Goal: Navigation & Orientation: Find specific page/section

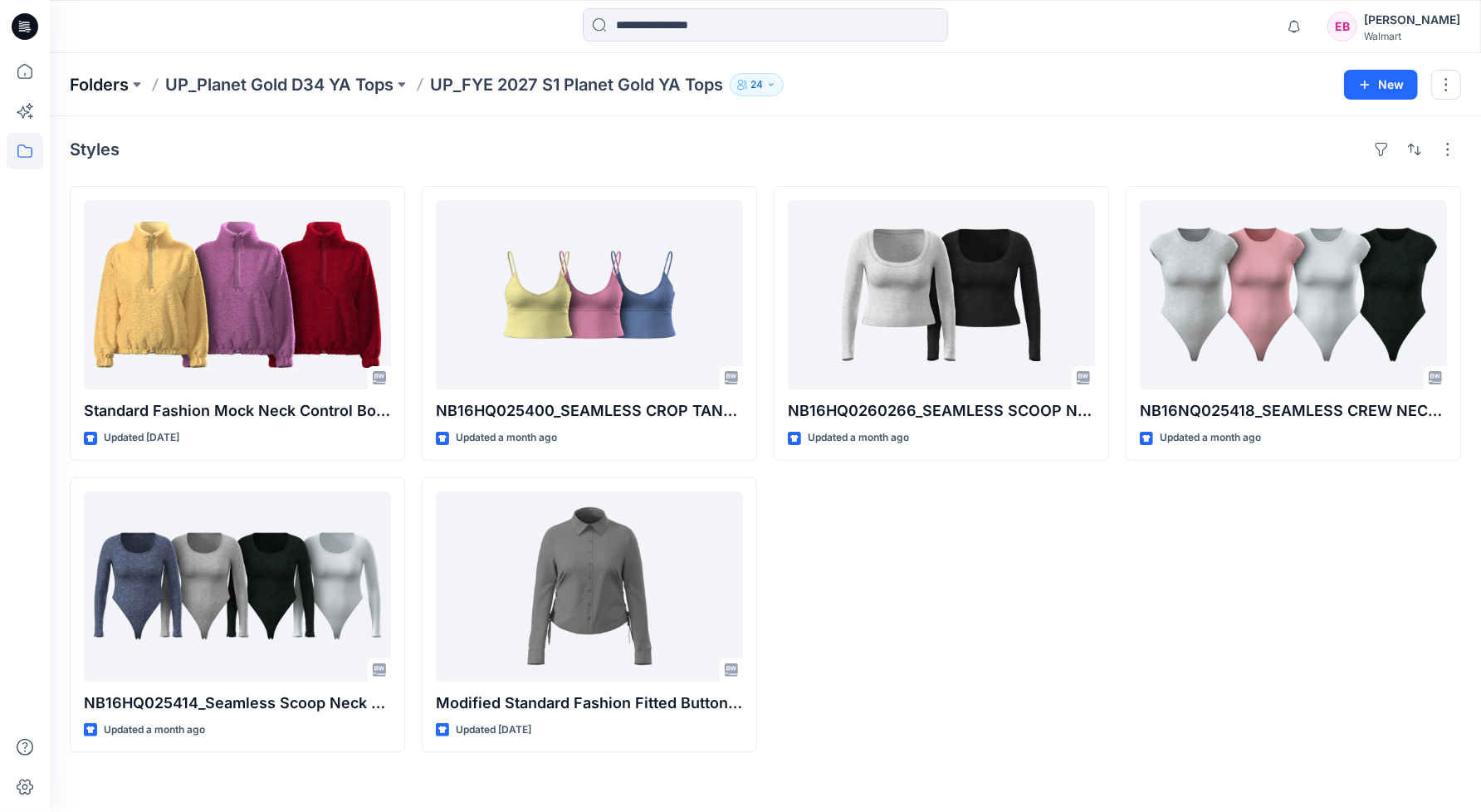
click at [90, 85] on p "Folders" at bounding box center [99, 84] width 59 height 23
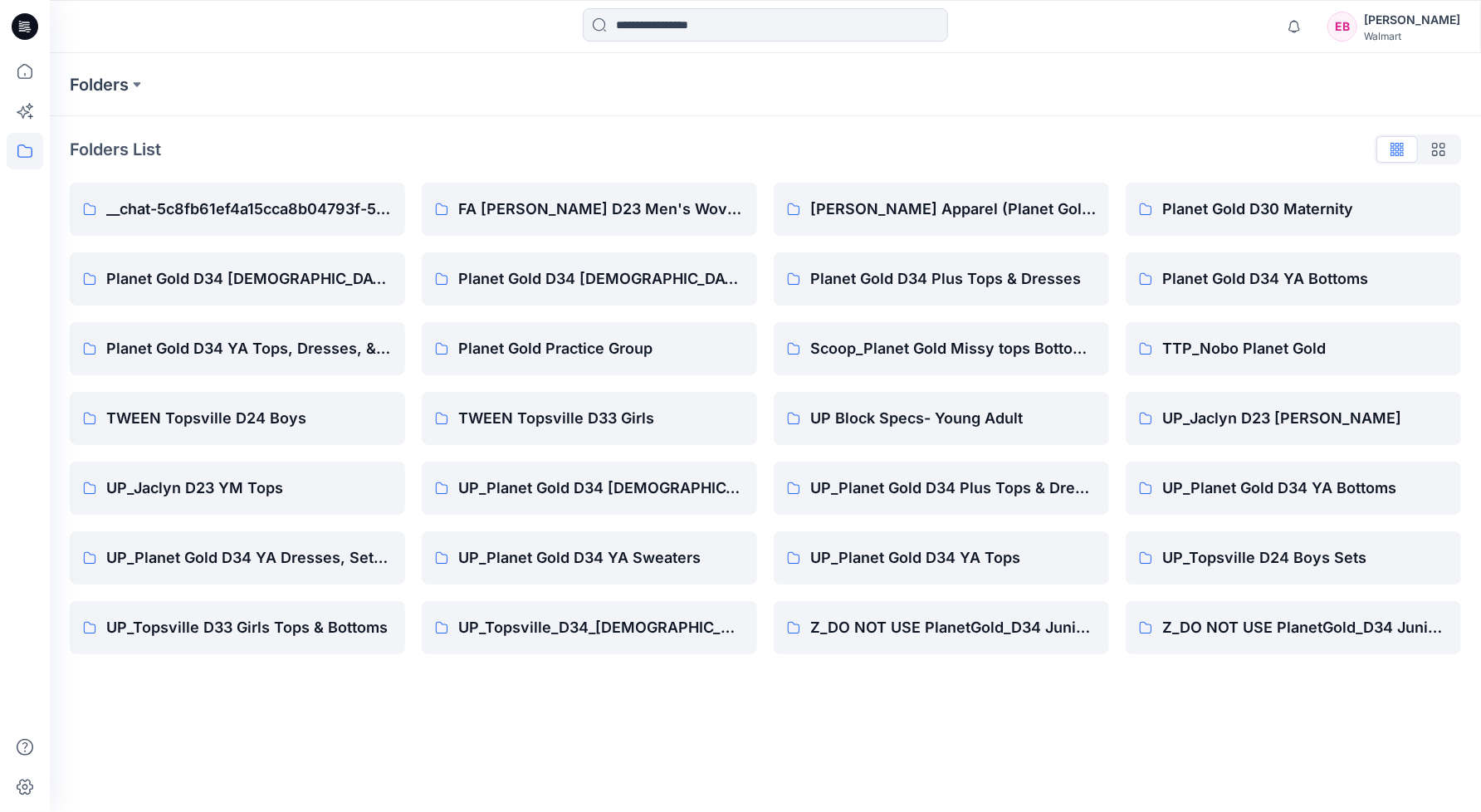
click at [1374, 15] on div "[PERSON_NAME]" at bounding box center [1412, 20] width 96 height 20
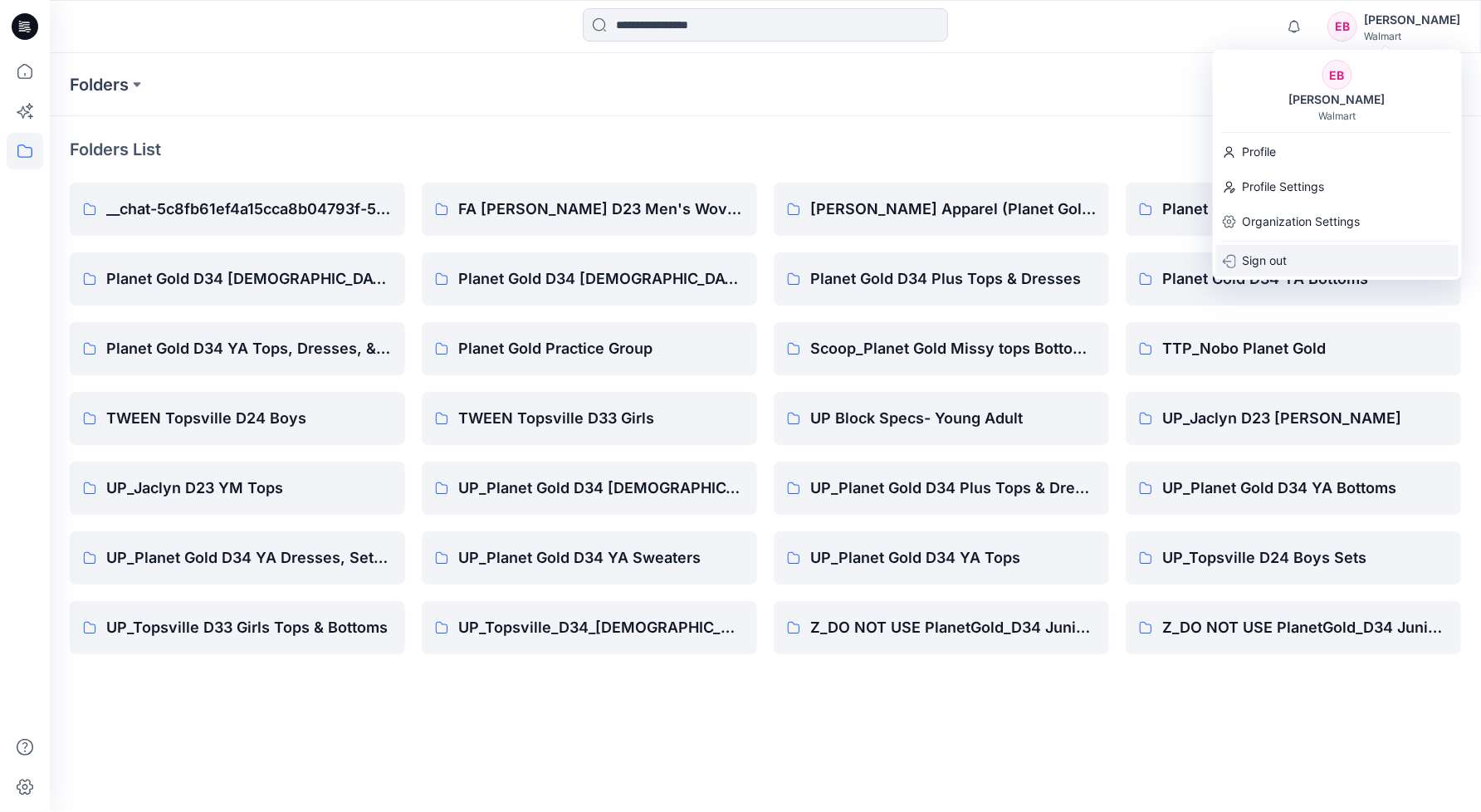
click at [1284, 270] on p "Sign out" at bounding box center [1265, 260] width 45 height 32
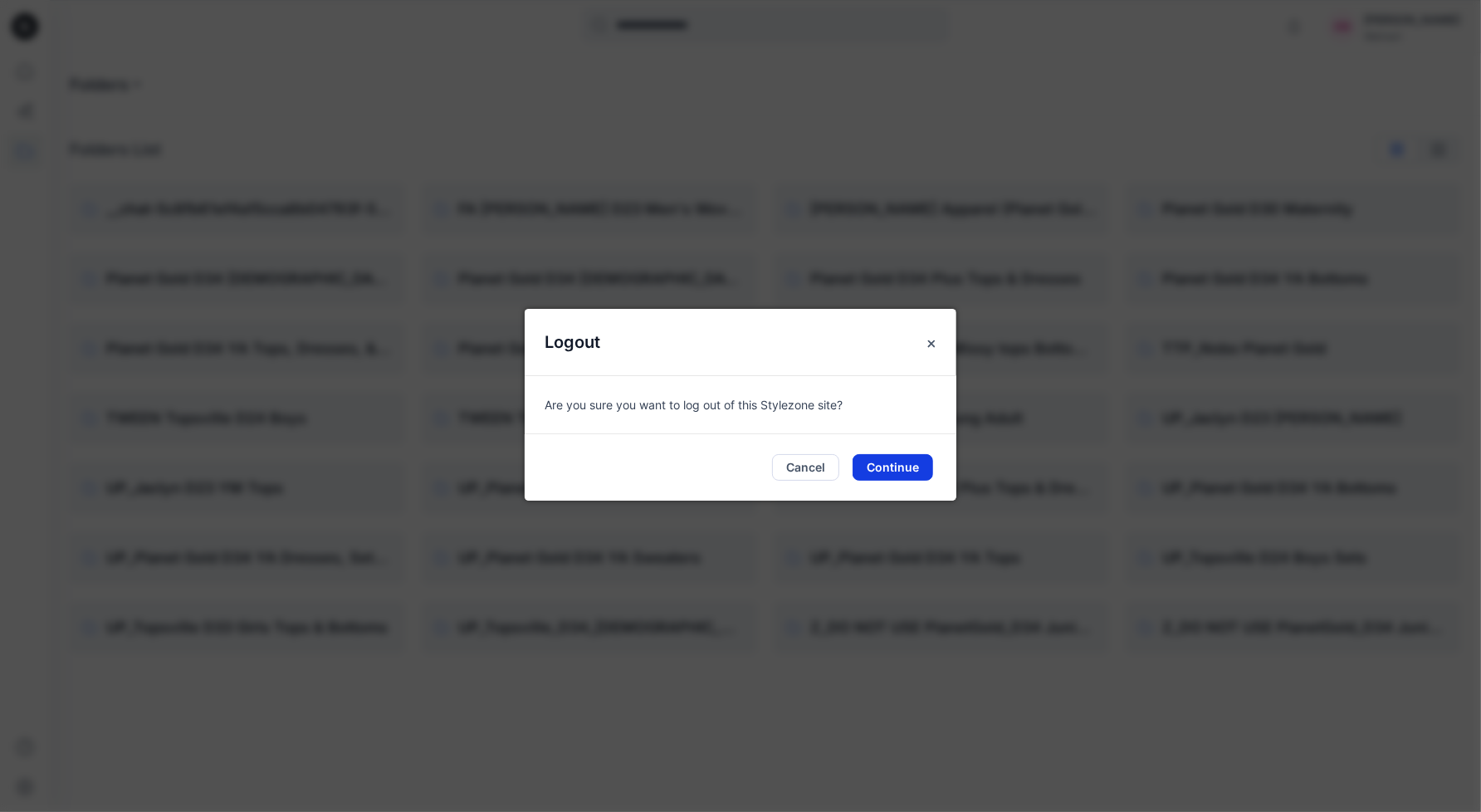
click at [915, 461] on button "Continue" at bounding box center [893, 467] width 81 height 26
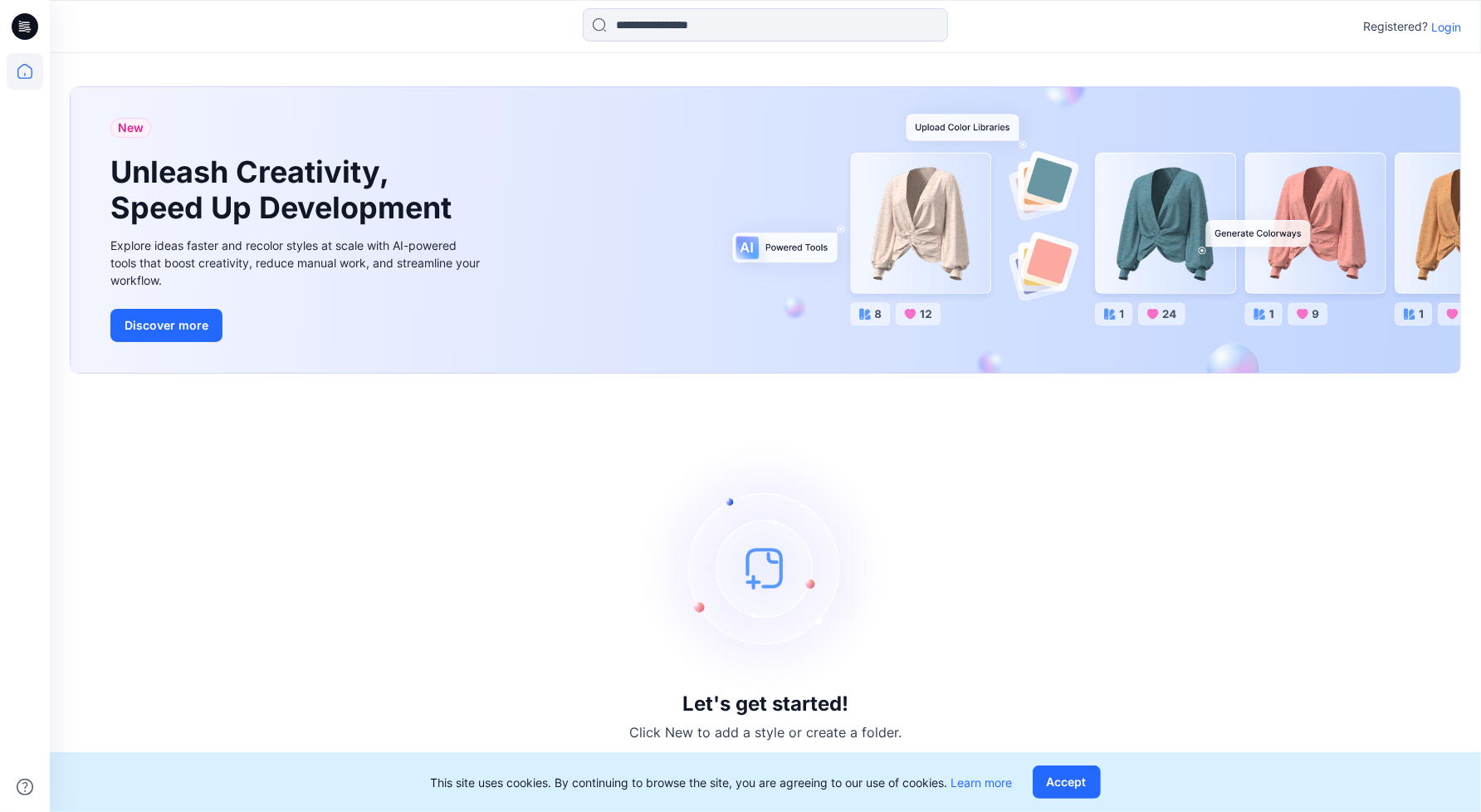
click at [1444, 30] on p "Login" at bounding box center [1446, 26] width 30 height 17
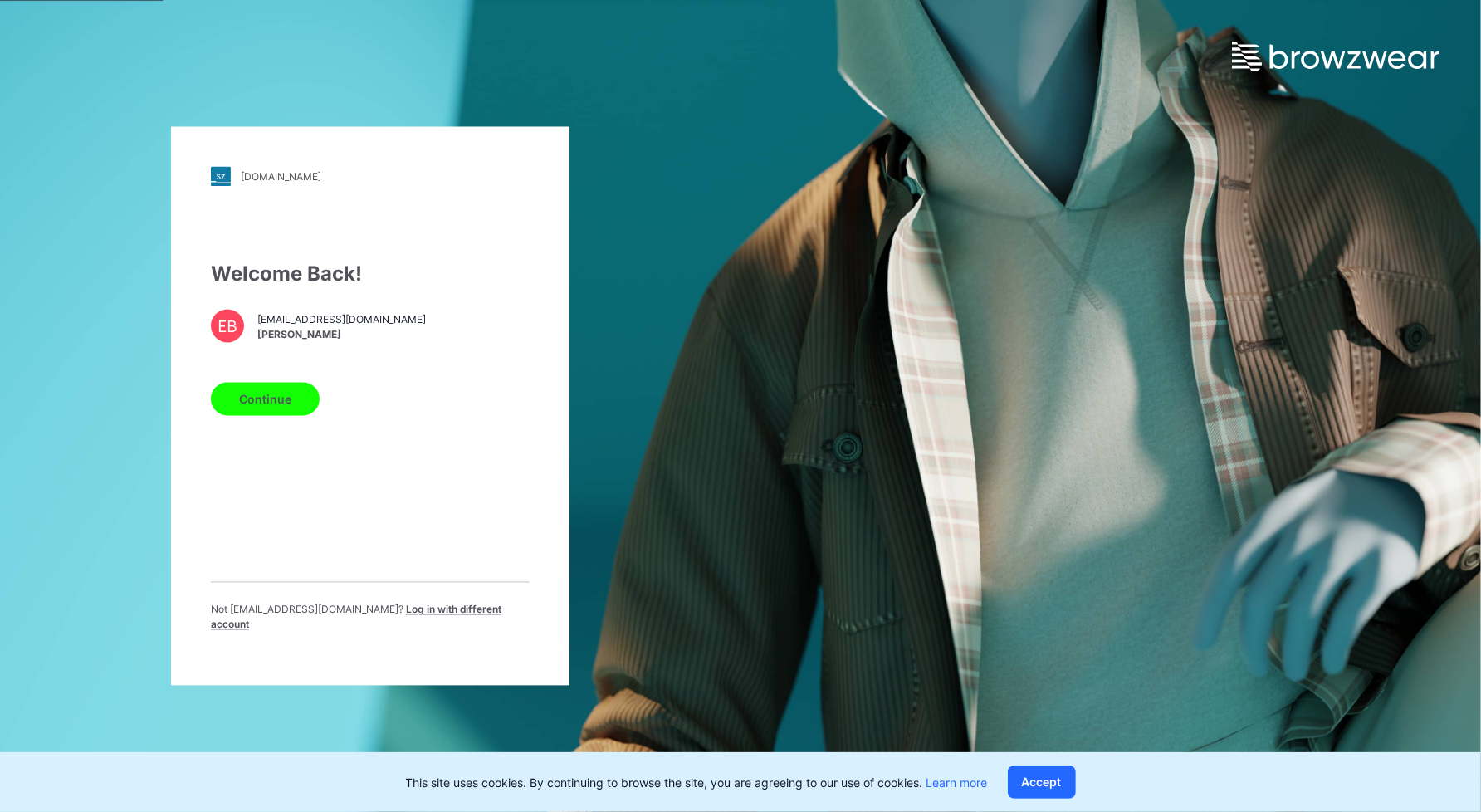
click at [440, 614] on span "Log in with different account" at bounding box center [356, 617] width 291 height 27
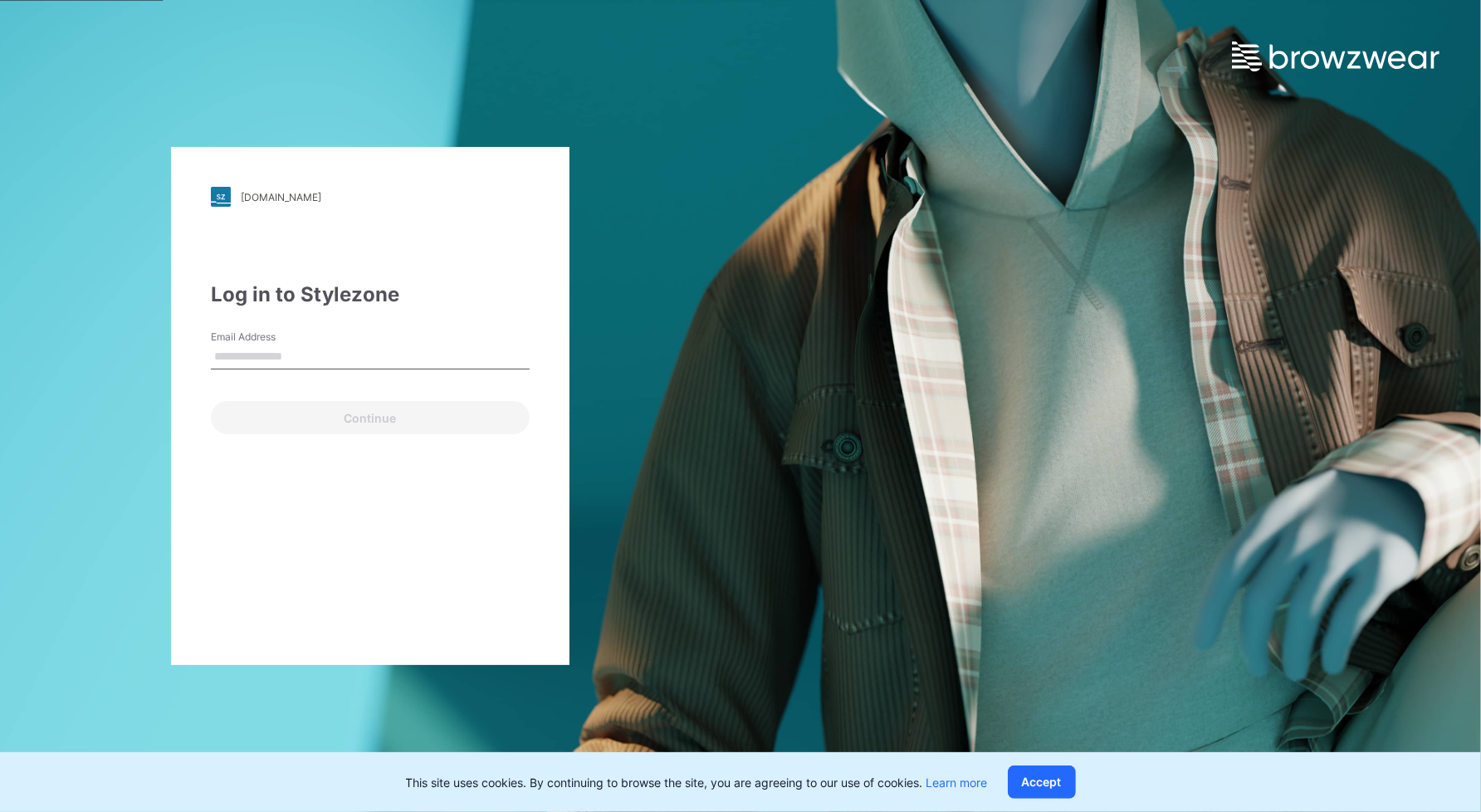
click at [287, 347] on input "Email Address" at bounding box center [371, 356] width 319 height 25
type input "**********"
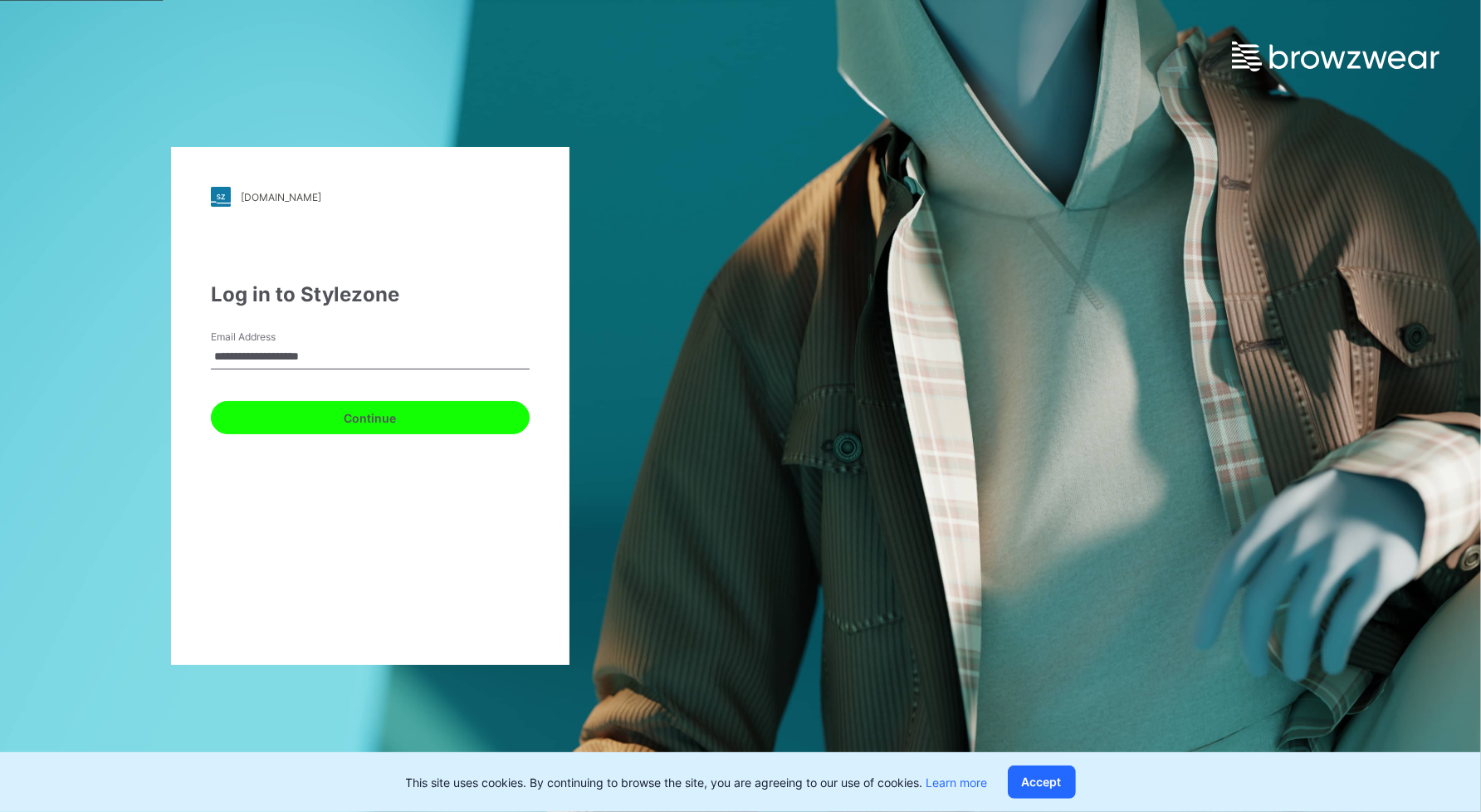
click at [326, 425] on button "Continue" at bounding box center [371, 418] width 319 height 33
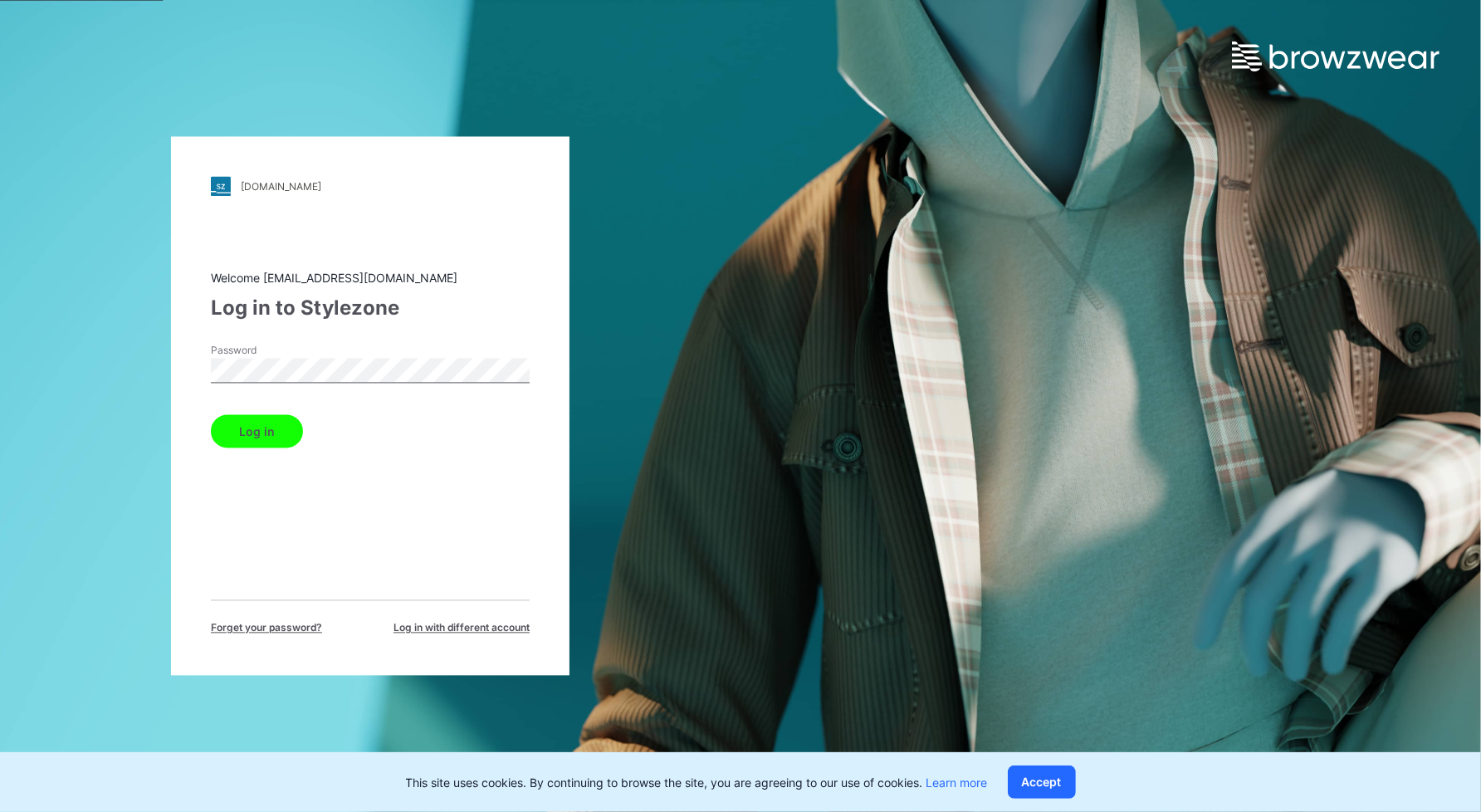
click at [211, 415] on button "Log in" at bounding box center [257, 431] width 92 height 33
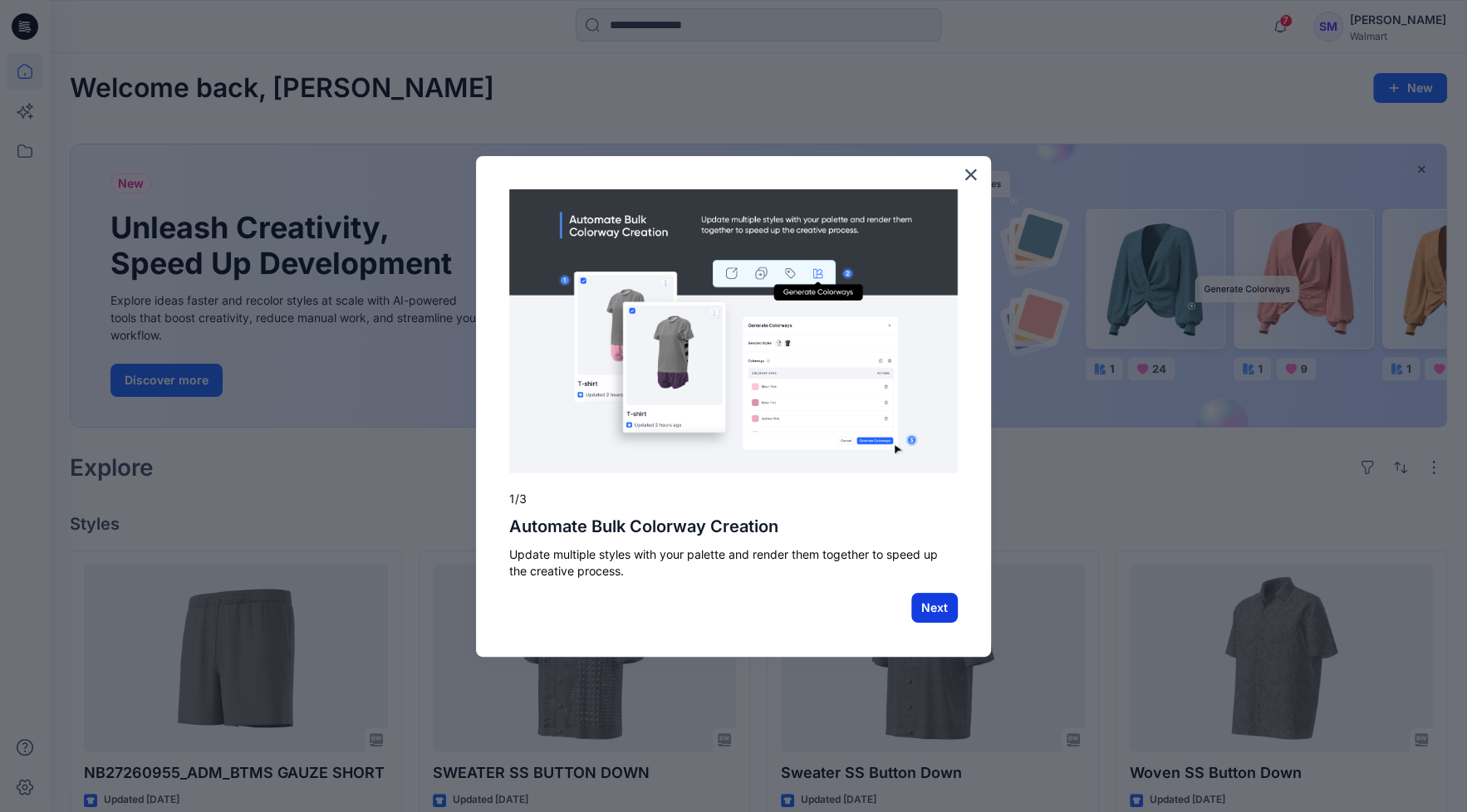
click at [947, 611] on button "Next" at bounding box center [934, 608] width 47 height 30
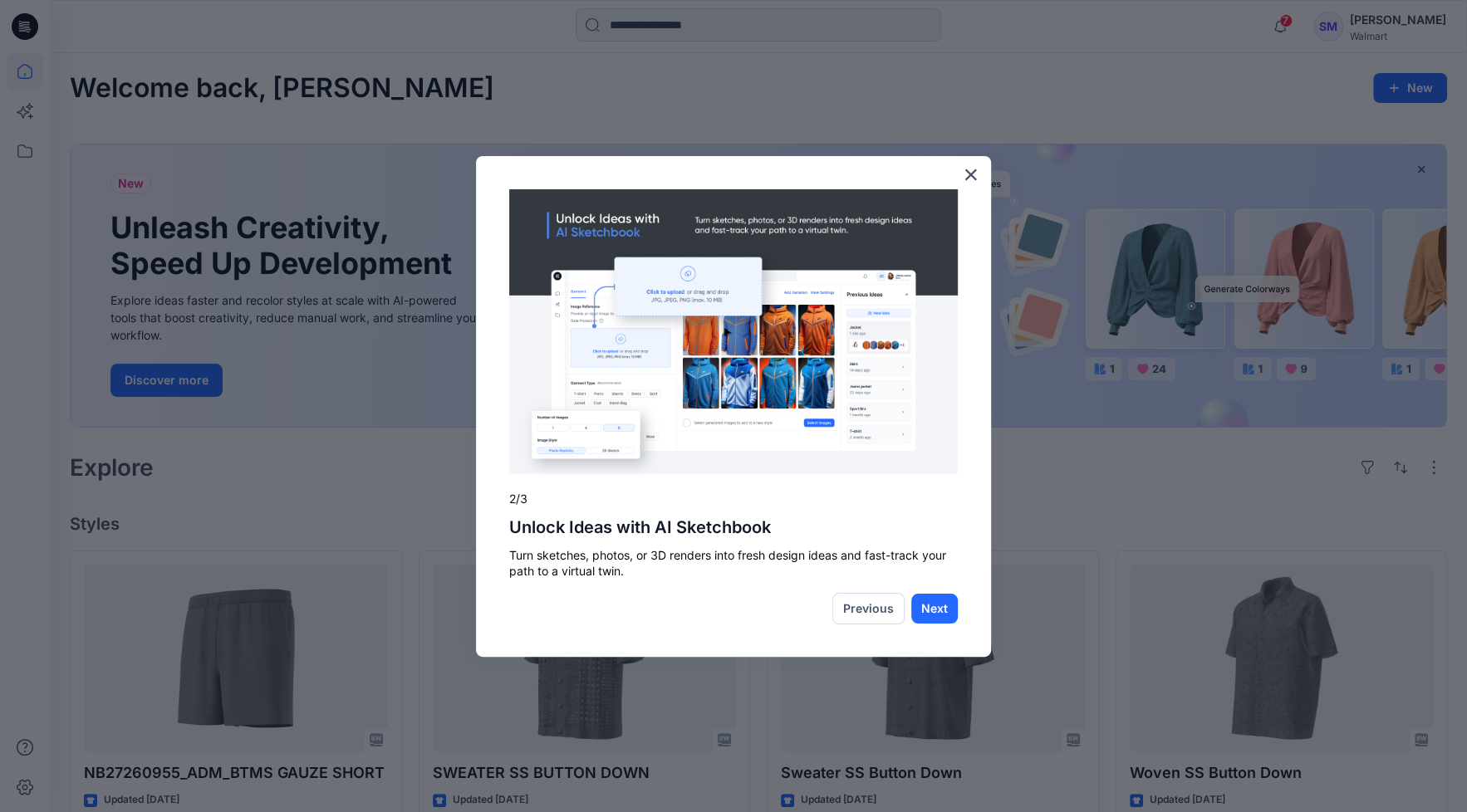
click at [947, 611] on button "Next" at bounding box center [934, 608] width 47 height 30
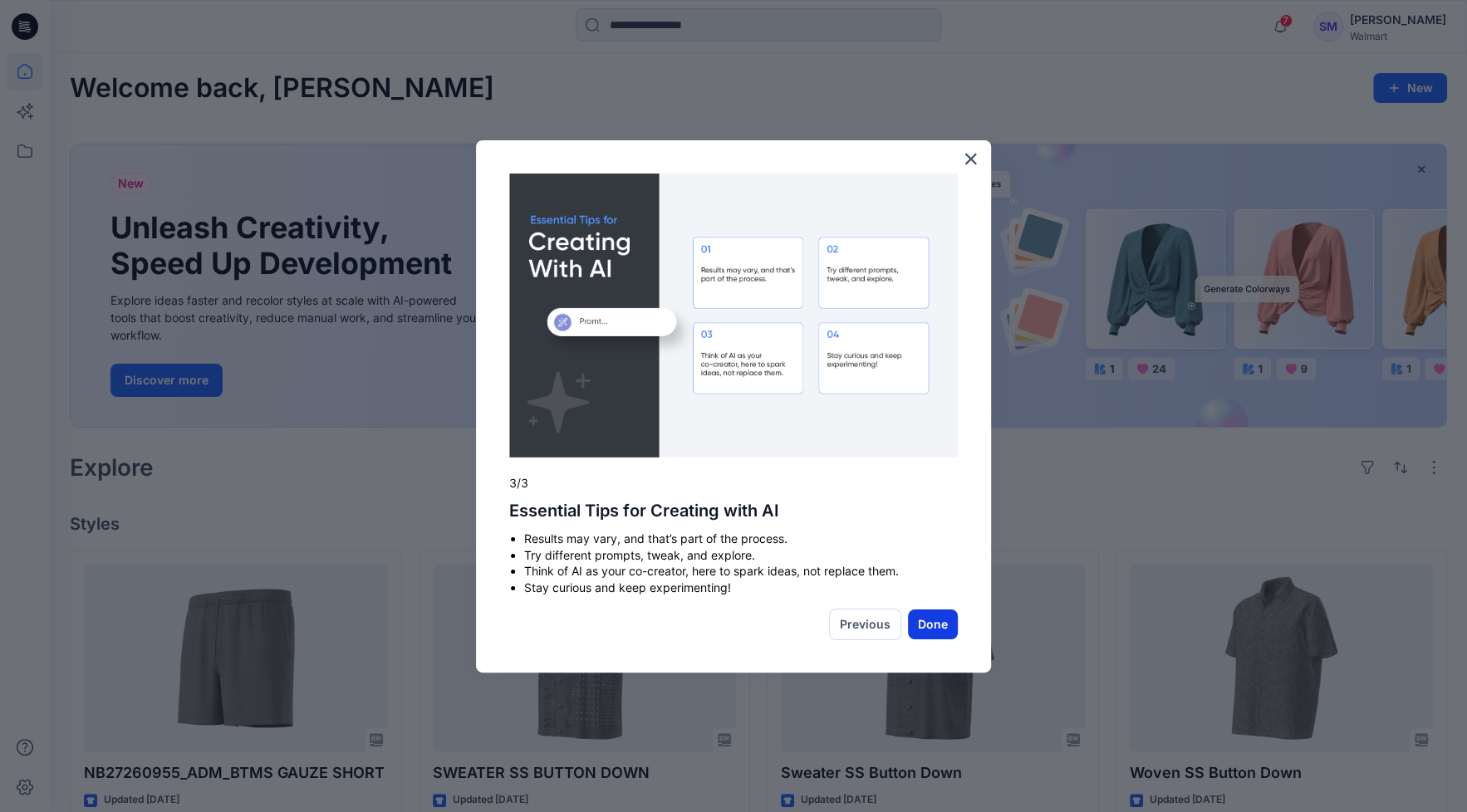
click at [944, 613] on button "Done" at bounding box center [933, 624] width 49 height 30
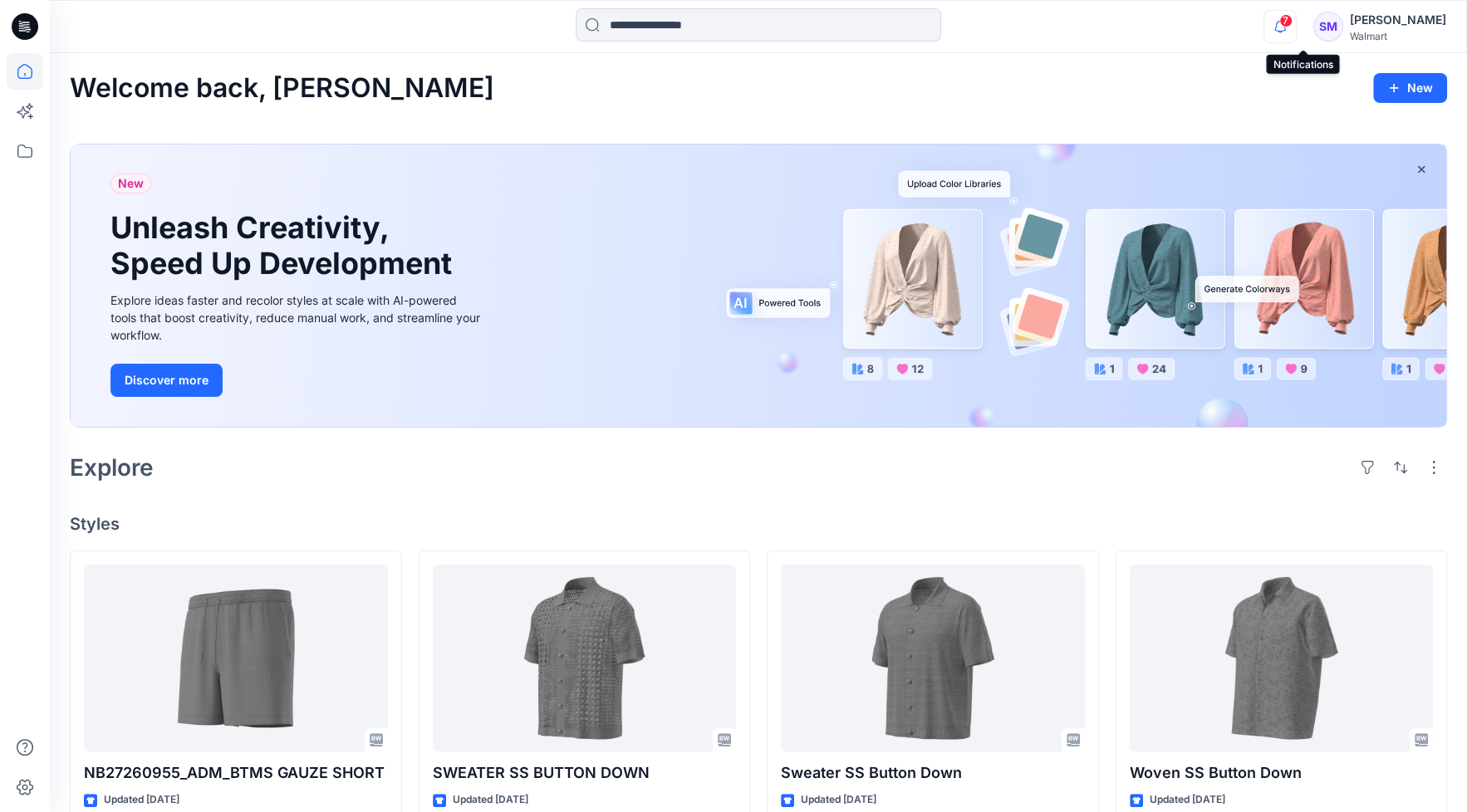
click at [1296, 16] on icon "button" at bounding box center [1279, 26] width 32 height 33
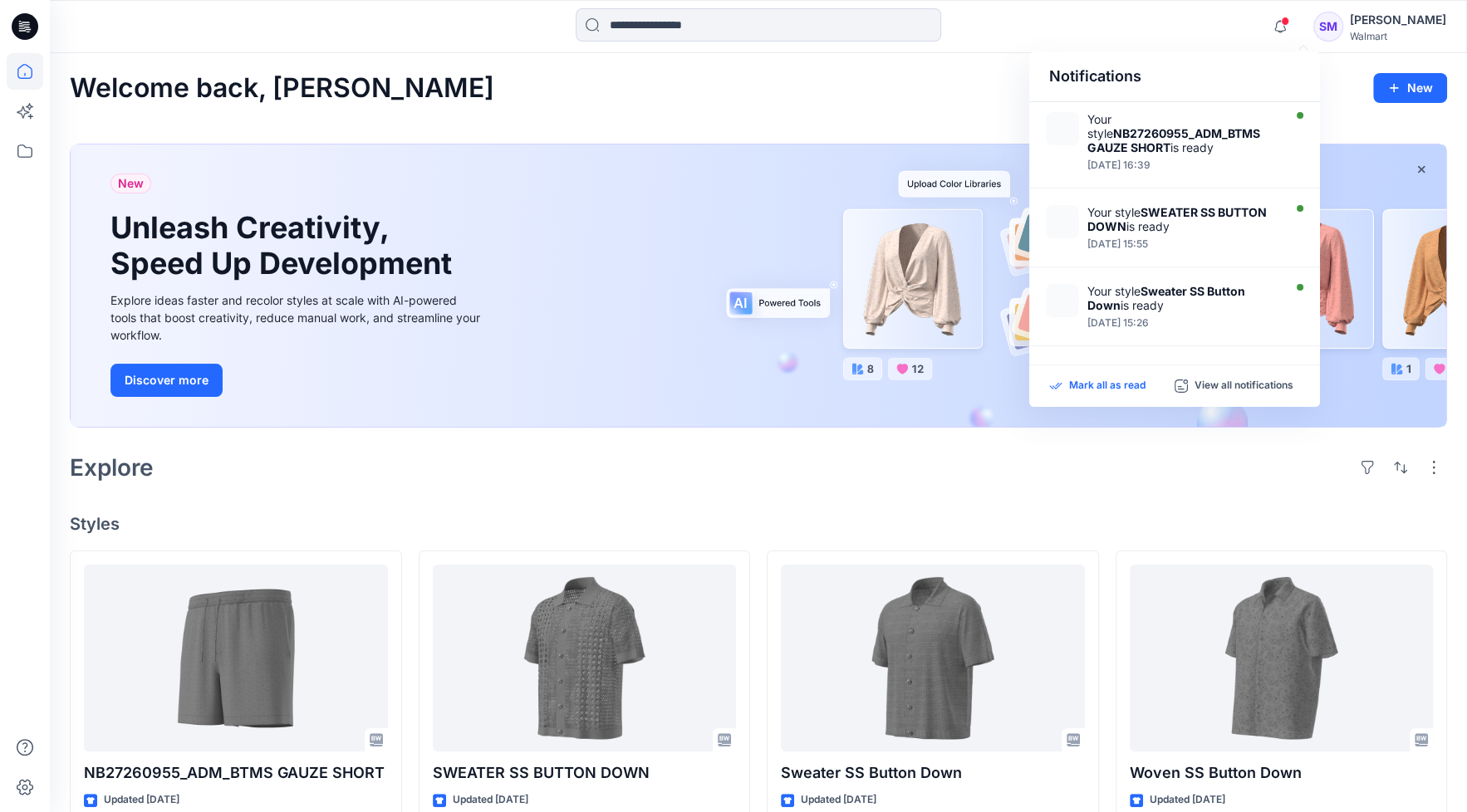
click at [1110, 389] on p "Mark all as read" at bounding box center [1107, 386] width 77 height 15
click at [10, 160] on icon at bounding box center [25, 151] width 37 height 37
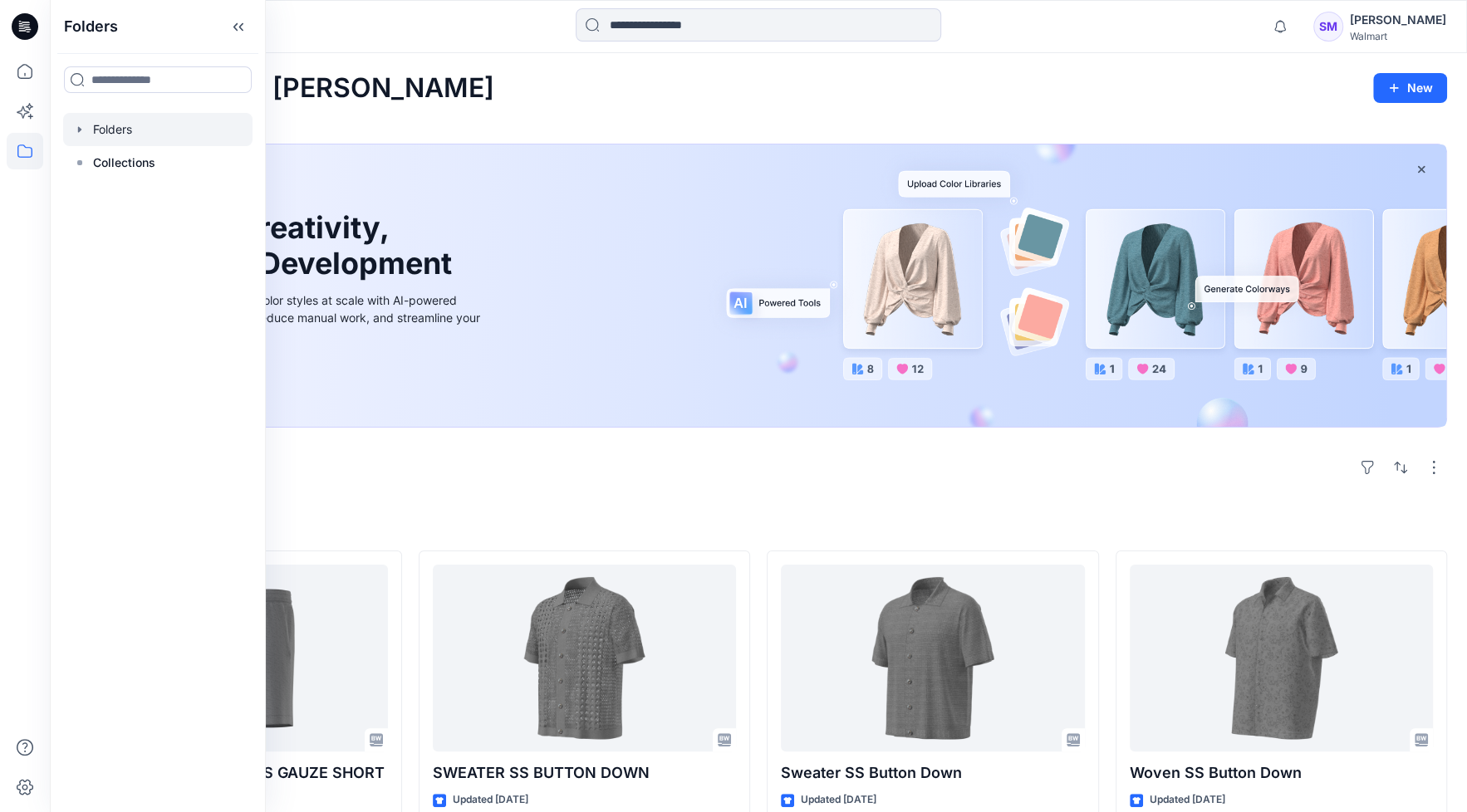
click at [110, 133] on div at bounding box center [158, 130] width 189 height 33
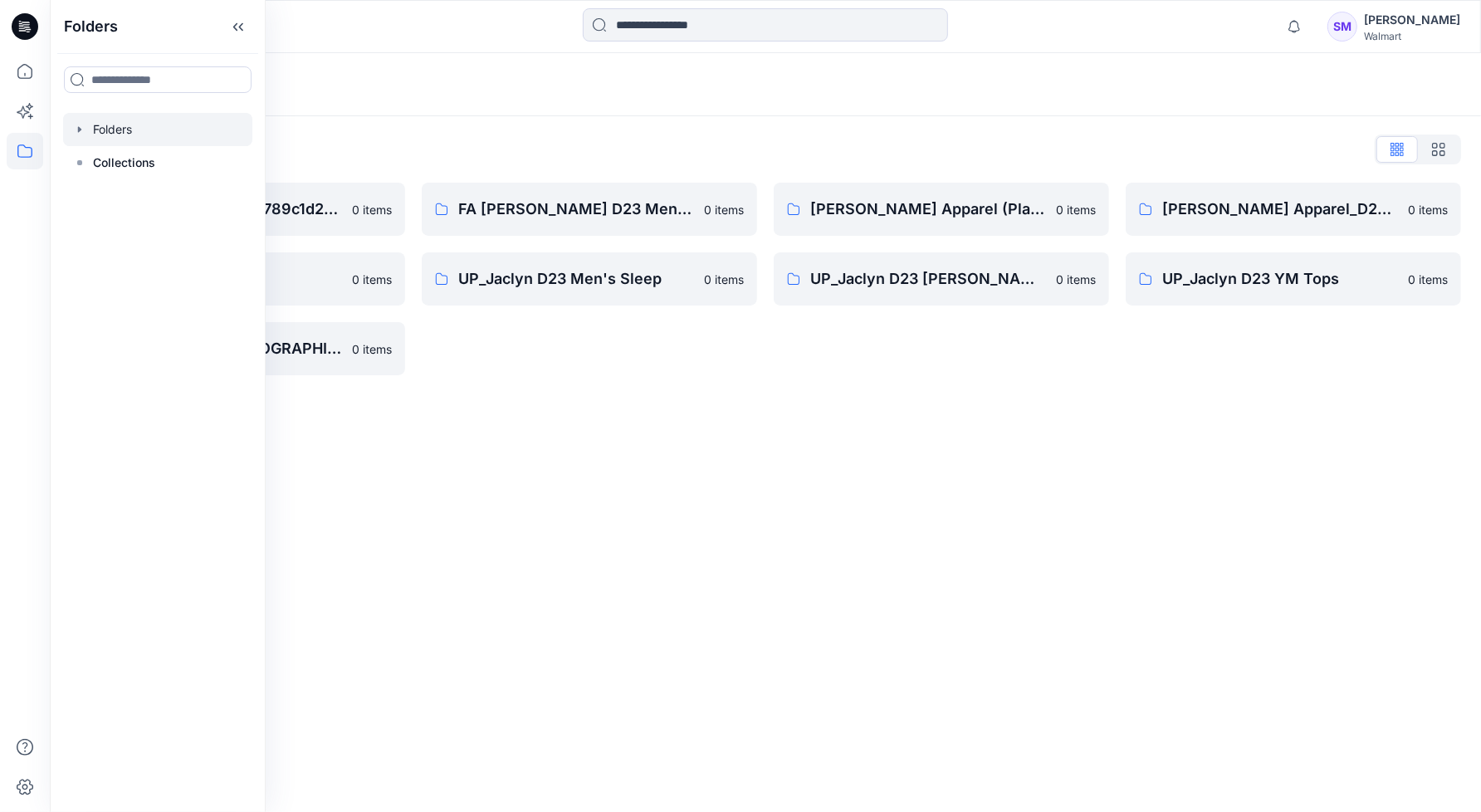
click at [508, 511] on div "Folders Folders List __chat-5a09cf79d3c9789c1d279b56-5e95916cf4a15c049e366b51 0…" at bounding box center [765, 432] width 1432 height 759
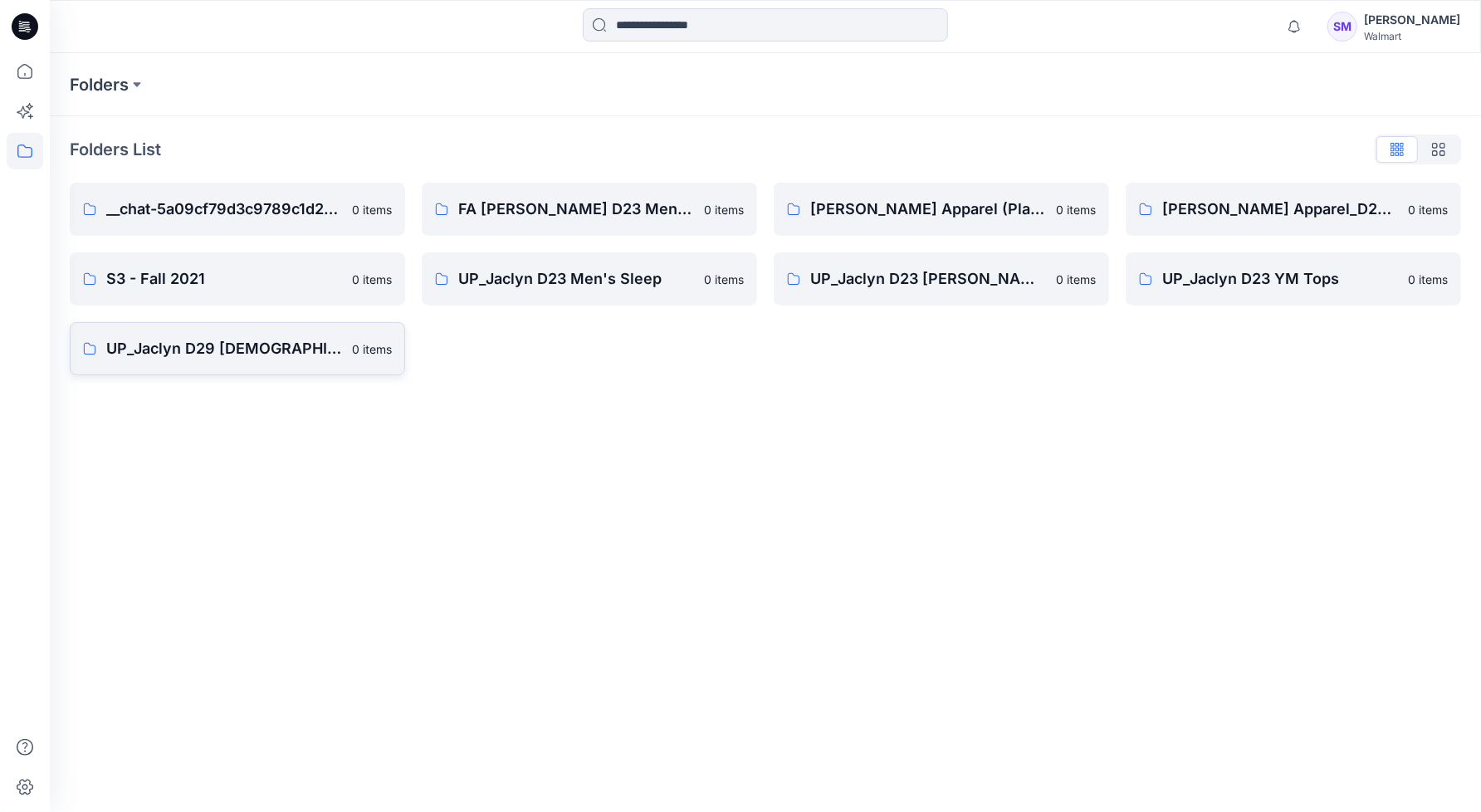
click at [212, 352] on p "UP_Jaclyn D29 Ladies Sleep" at bounding box center [224, 348] width 236 height 23
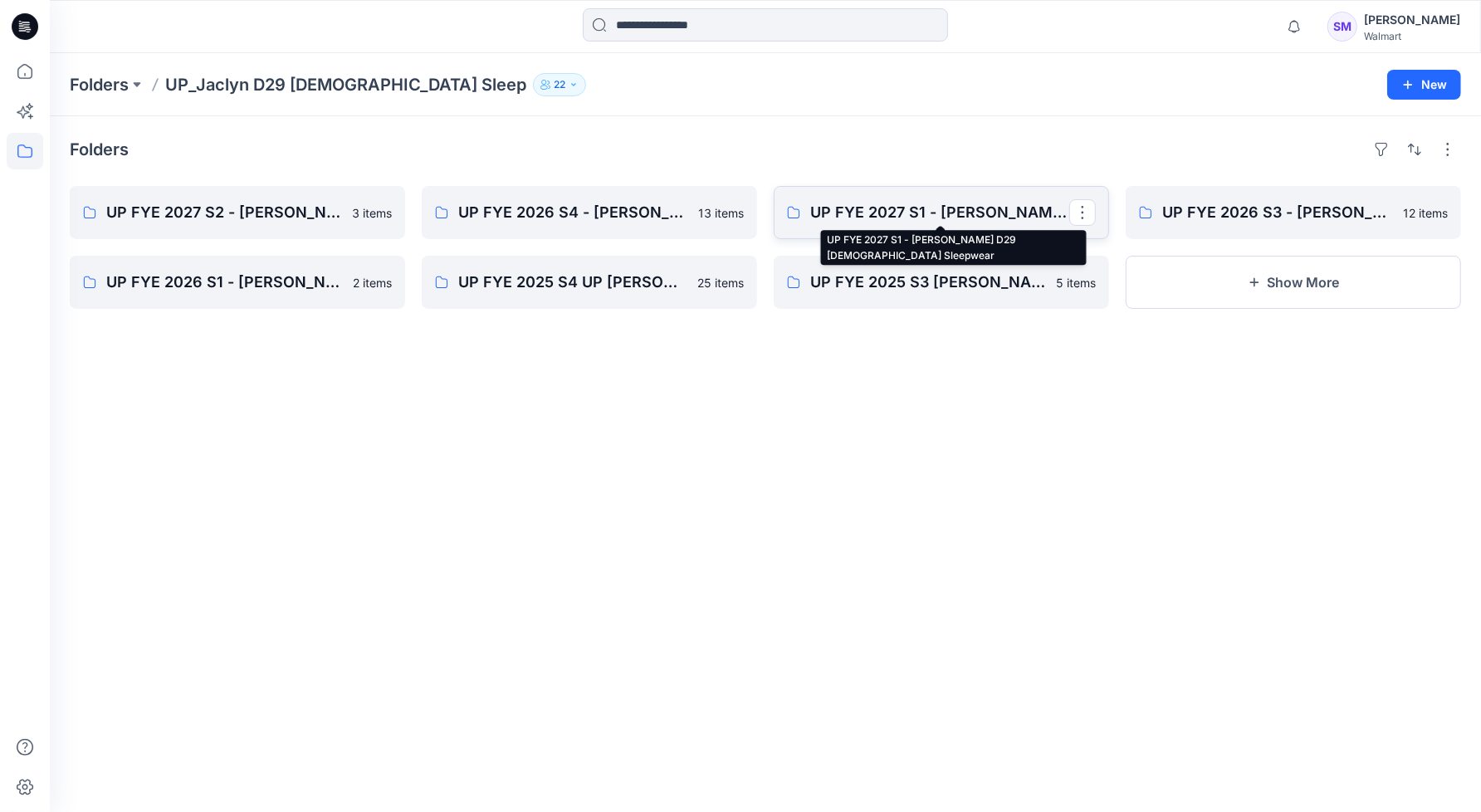
click at [916, 210] on p "UP FYE 2027 S1 - Jaclyn D29 Ladies Sleepwear" at bounding box center [940, 212] width 259 height 23
